Goal: Task Accomplishment & Management: Complete application form

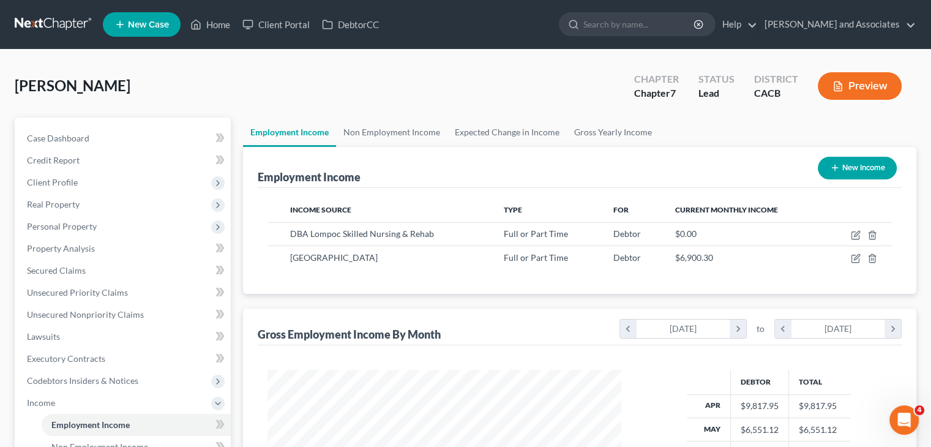
click at [72, 23] on link at bounding box center [54, 24] width 78 height 22
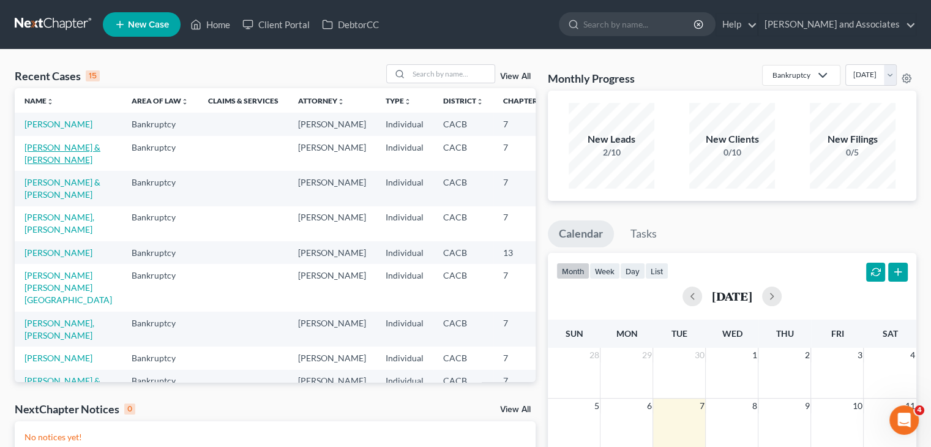
click at [45, 165] on link "[PERSON_NAME] & [PERSON_NAME]" at bounding box center [62, 153] width 76 height 23
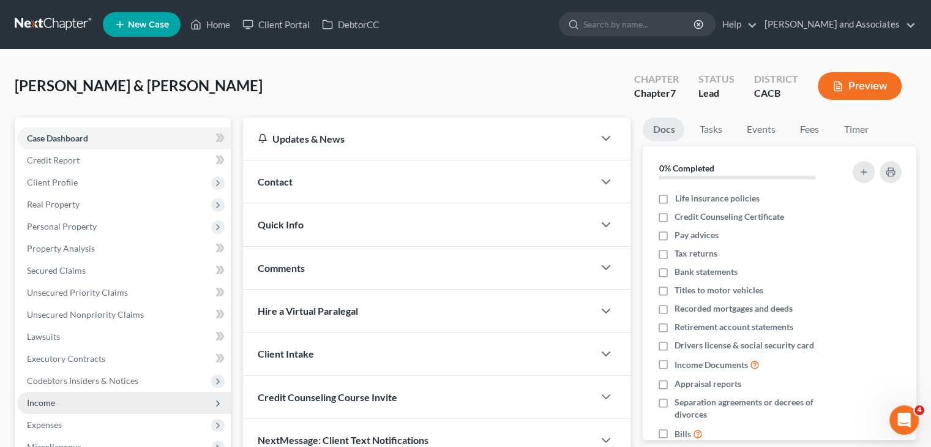
click at [78, 411] on span "Income" at bounding box center [124, 403] width 214 height 22
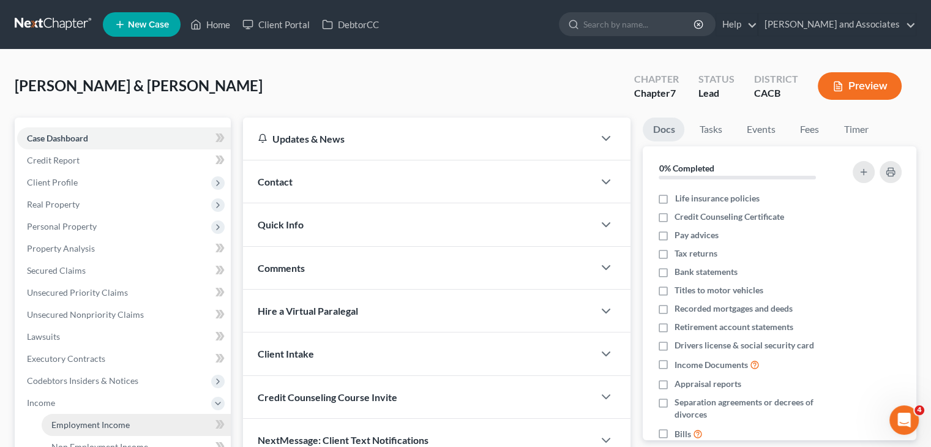
click at [123, 420] on span "Employment Income" at bounding box center [90, 424] width 78 height 10
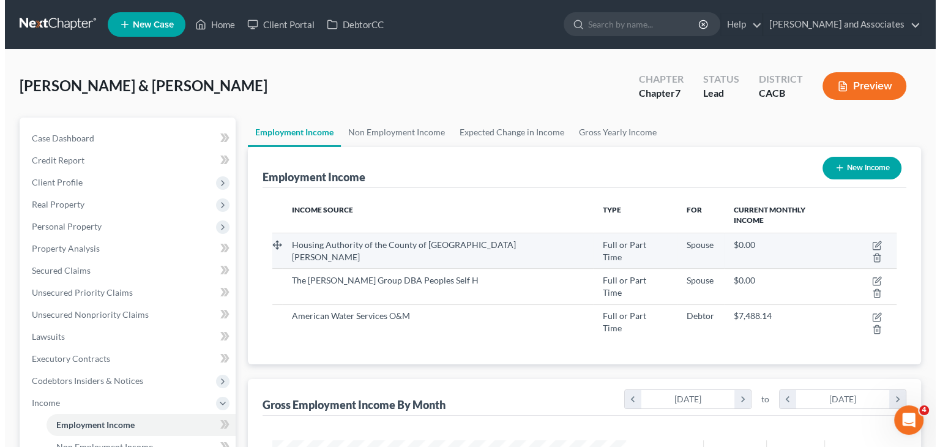
scroll to position [218, 378]
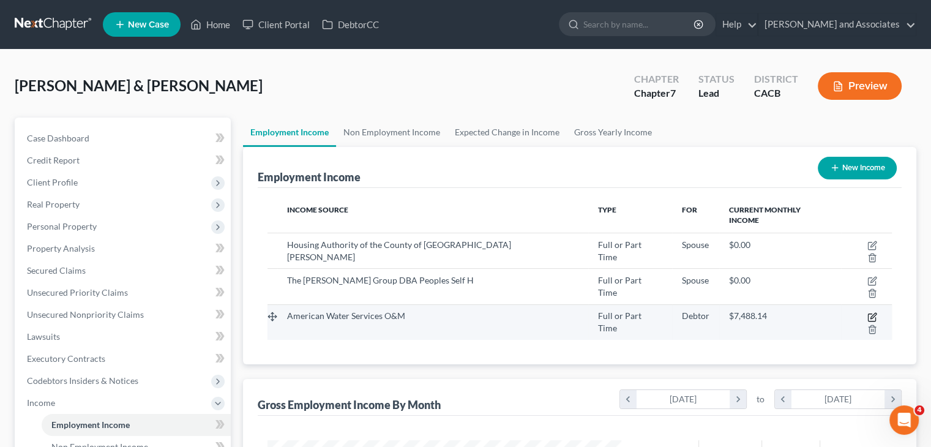
click at [870, 313] on icon "button" at bounding box center [873, 316] width 6 height 6
select select "0"
select select "33"
select select "1"
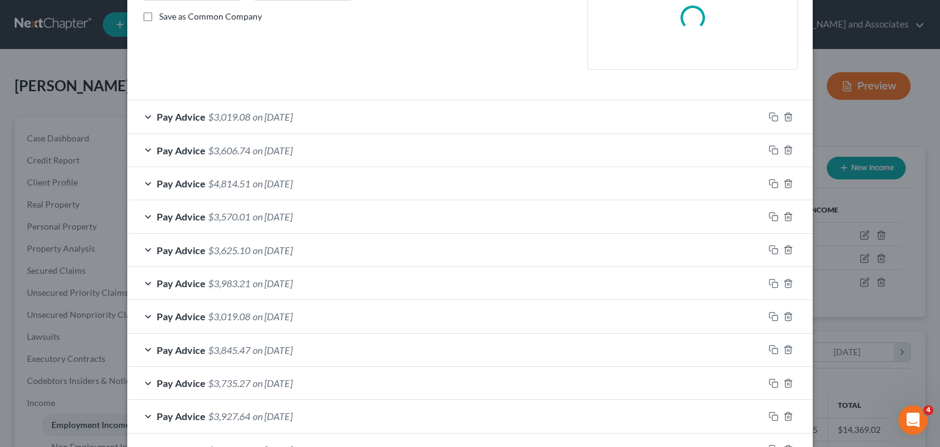
scroll to position [461, 0]
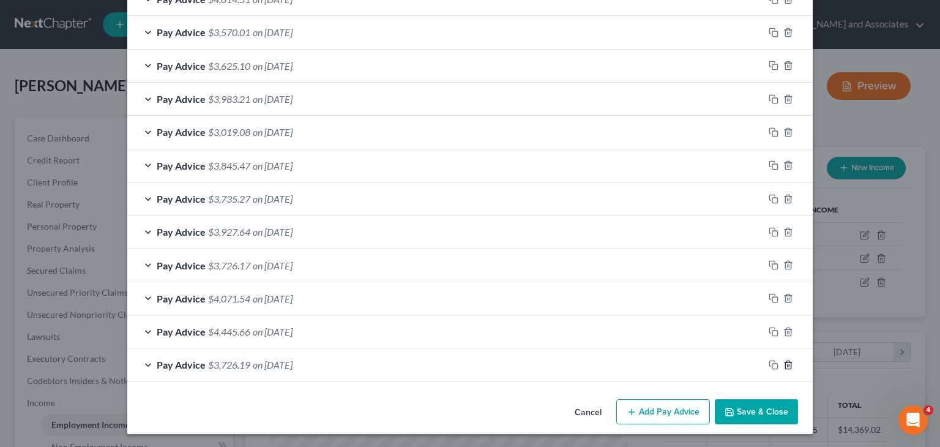
click at [787, 364] on icon "button" at bounding box center [788, 365] width 10 height 10
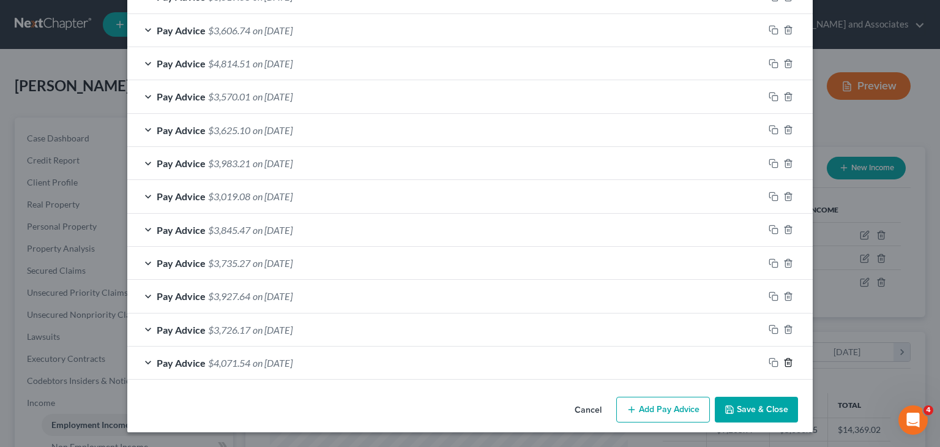
scroll to position [431, 0]
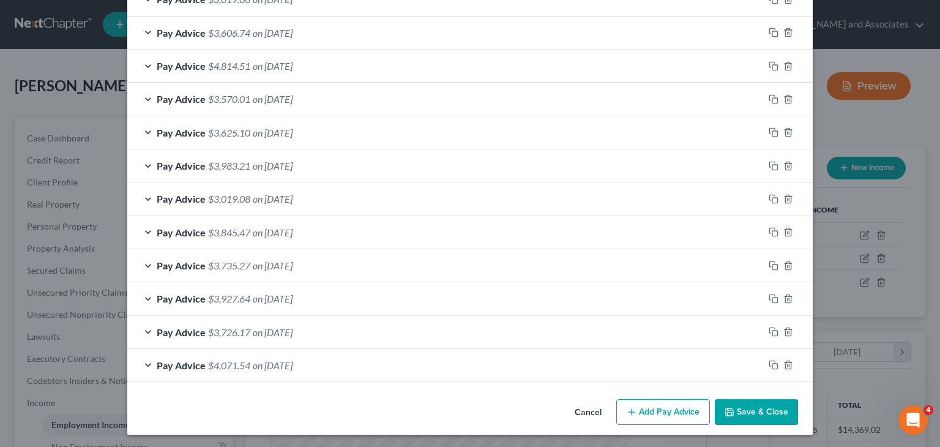
click at [667, 412] on button "Add Pay Advice" at bounding box center [663, 412] width 94 height 26
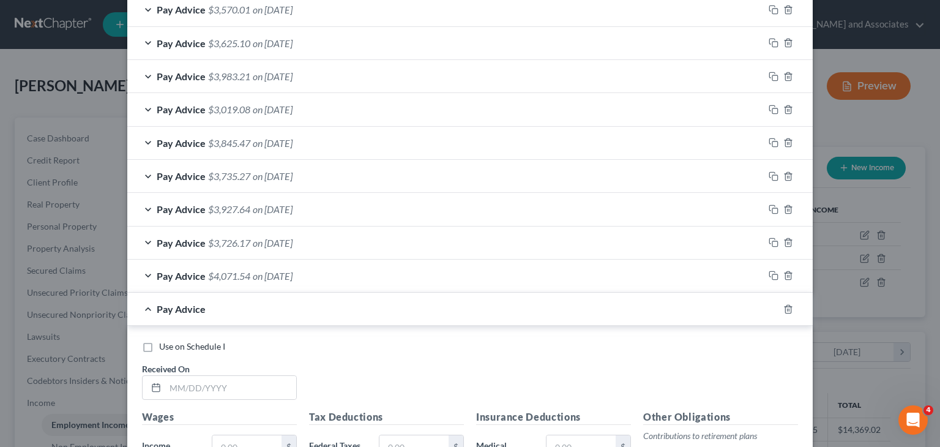
scroll to position [676, 0]
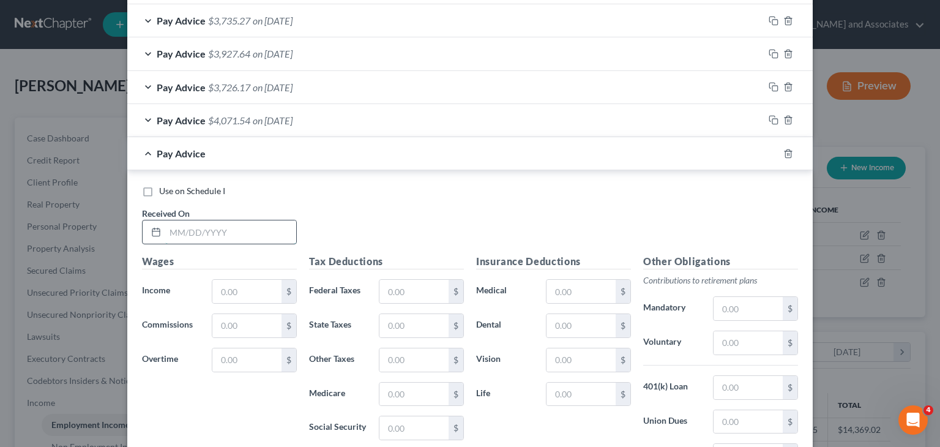
click at [241, 225] on input "text" at bounding box center [230, 231] width 131 height 23
type input "[DATE]"
click at [238, 292] on input "text" at bounding box center [246, 291] width 69 height 23
type input "3,759.27"
click at [402, 286] on input "text" at bounding box center [413, 291] width 69 height 23
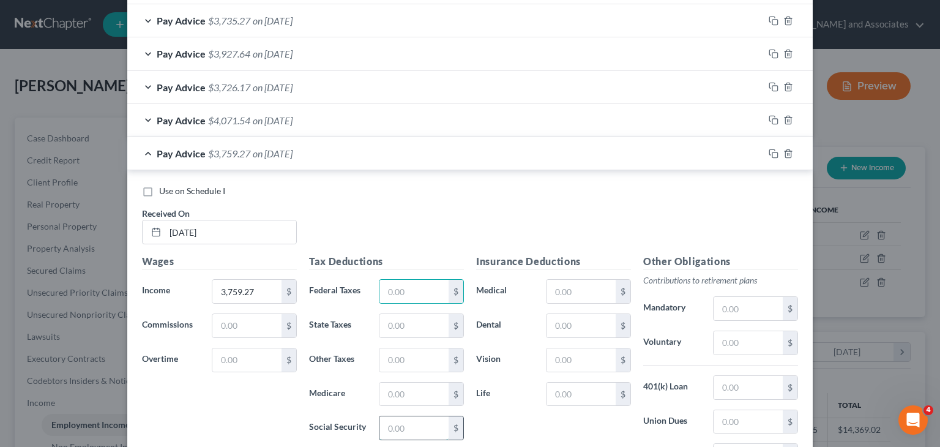
click at [379, 425] on input "text" at bounding box center [413, 427] width 69 height 23
type input "233.32"
click at [400, 392] on input "text" at bounding box center [413, 394] width 69 height 23
type input "54.57"
click at [413, 356] on input "text" at bounding box center [413, 359] width 69 height 23
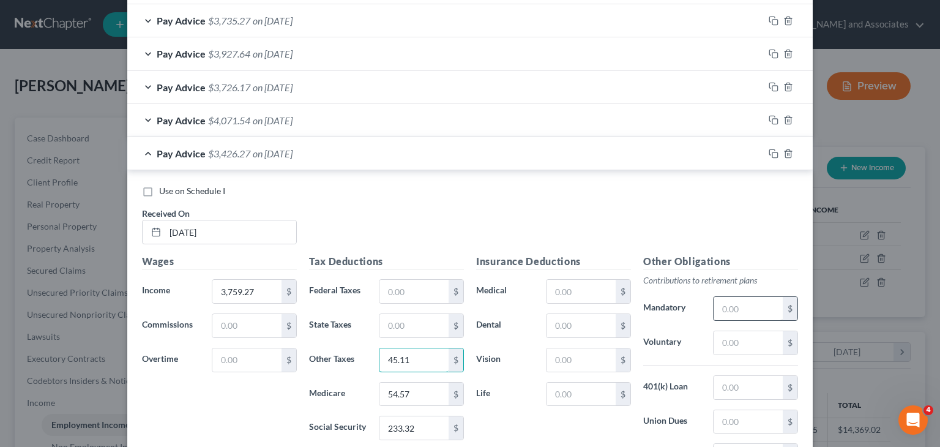
type input "45.11"
click at [722, 297] on input "text" at bounding box center [748, 308] width 69 height 23
type input "16.14"
click at [758, 379] on input "text" at bounding box center [748, 387] width 69 height 23
type input "274"
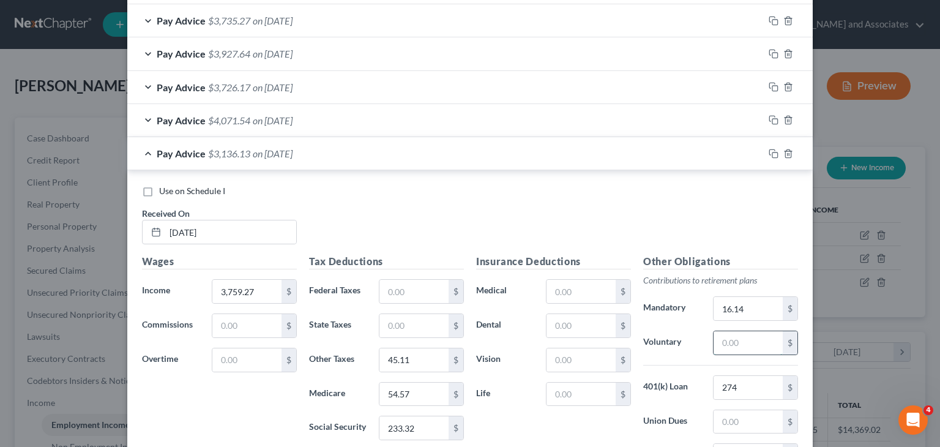
click at [752, 333] on input "text" at bounding box center [748, 342] width 69 height 23
type input "103.20"
click at [191, 148] on span "Pay Advice" at bounding box center [181, 153] width 49 height 12
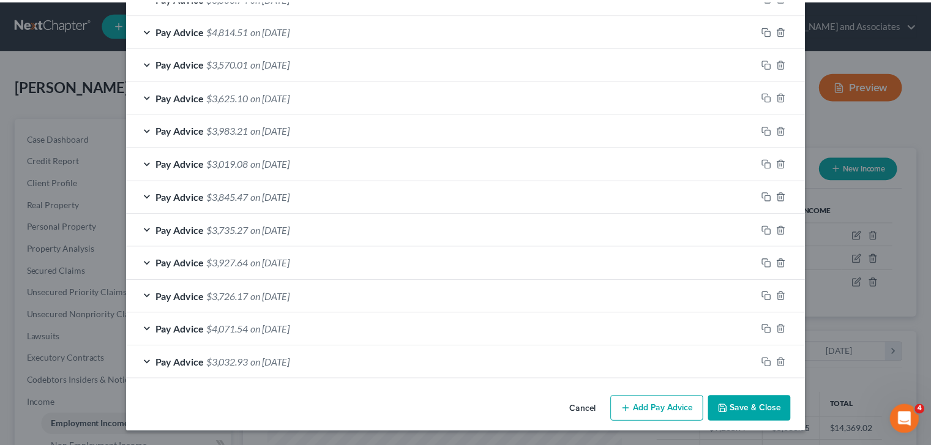
scroll to position [465, 0]
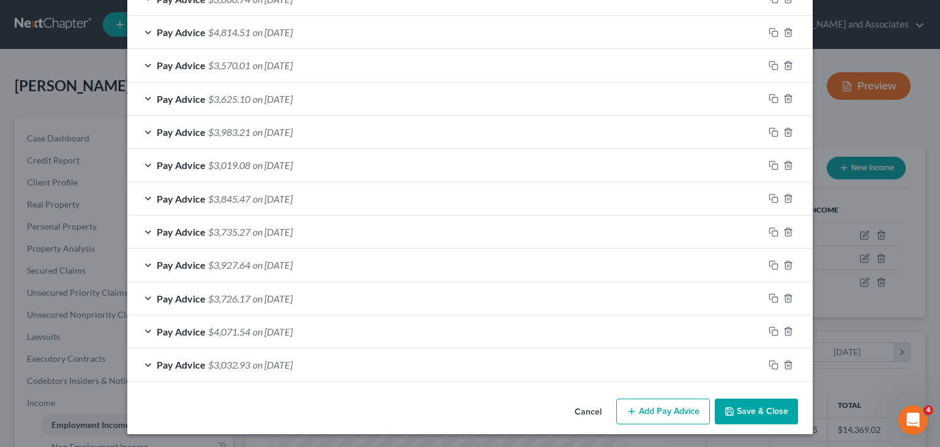
click at [729, 413] on icon "button" at bounding box center [729, 411] width 7 height 7
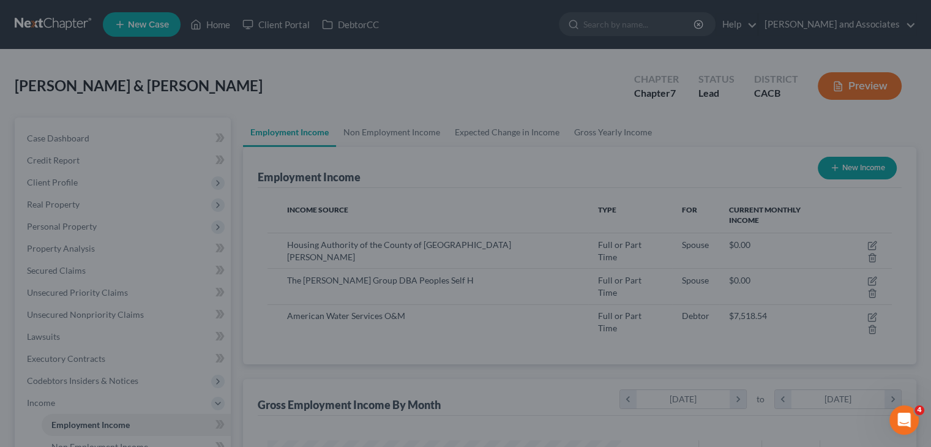
scroll to position [611802, 611642]
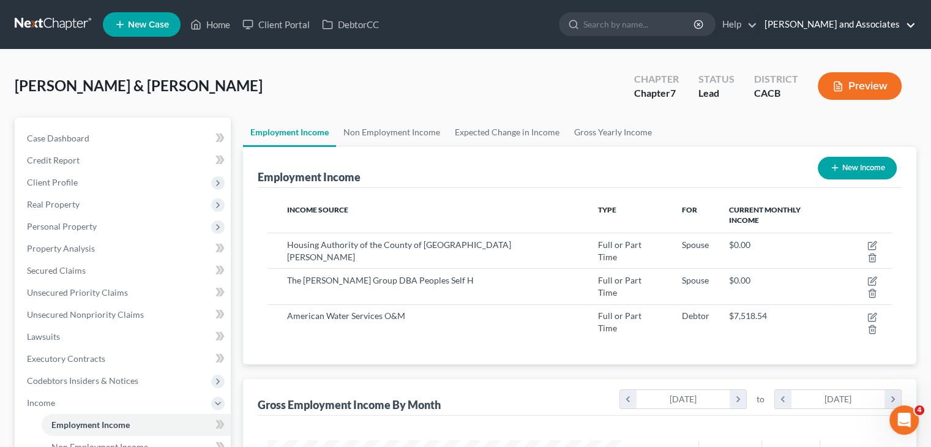
click at [785, 28] on link "[PERSON_NAME] and Associates" at bounding box center [836, 24] width 157 height 22
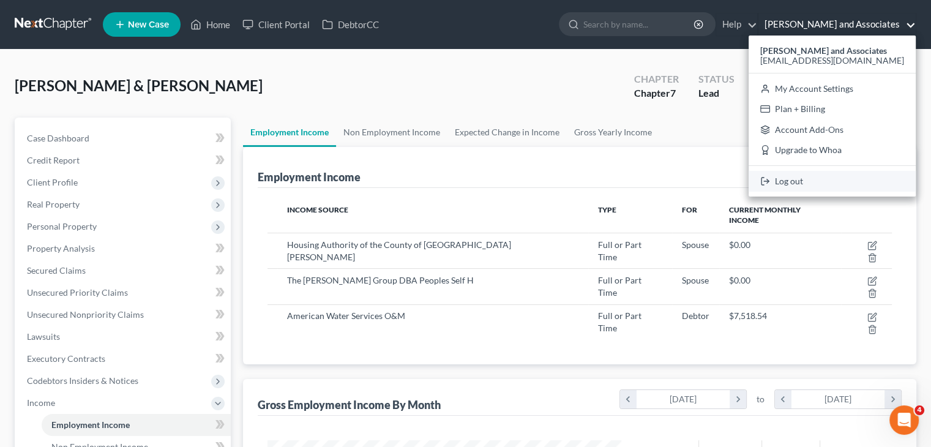
click at [796, 184] on link "Log out" at bounding box center [832, 181] width 167 height 21
